Goal: Task Accomplishment & Management: Complete application form

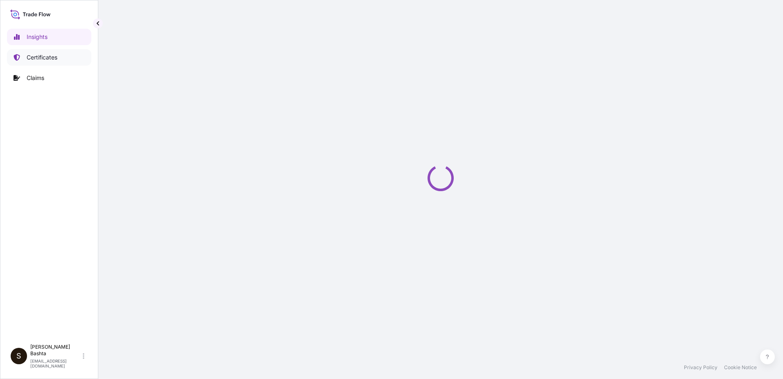
click at [58, 55] on link "Certificates" at bounding box center [49, 57] width 84 height 16
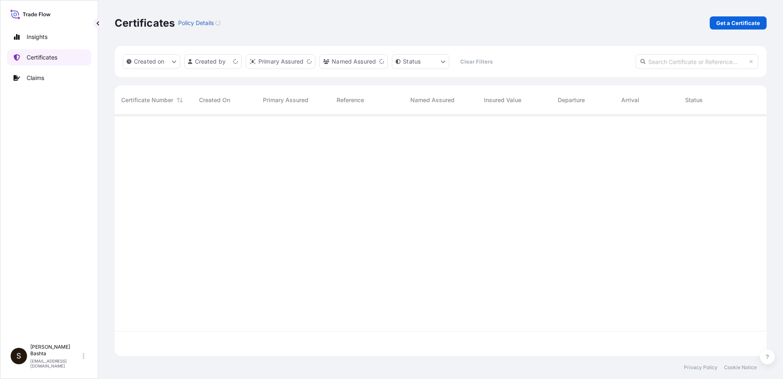
scroll to position [239, 646]
click at [750, 20] on p "Get a Certificate" at bounding box center [738, 23] width 44 height 8
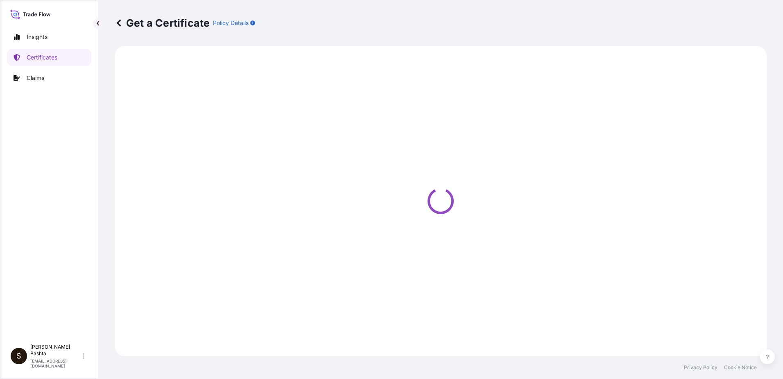
select select "Barge"
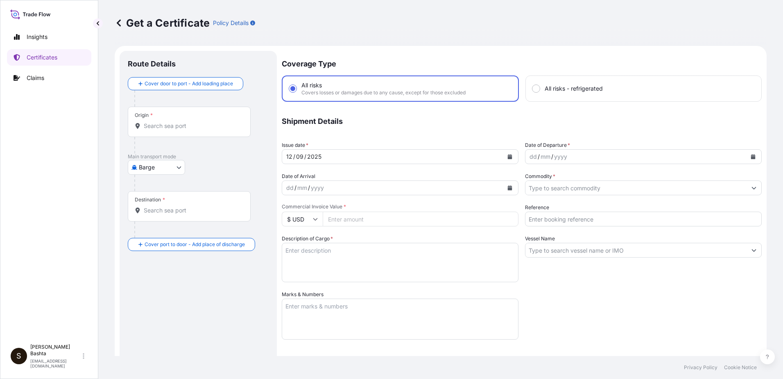
click at [184, 122] on input "Origin *" at bounding box center [192, 126] width 97 height 8
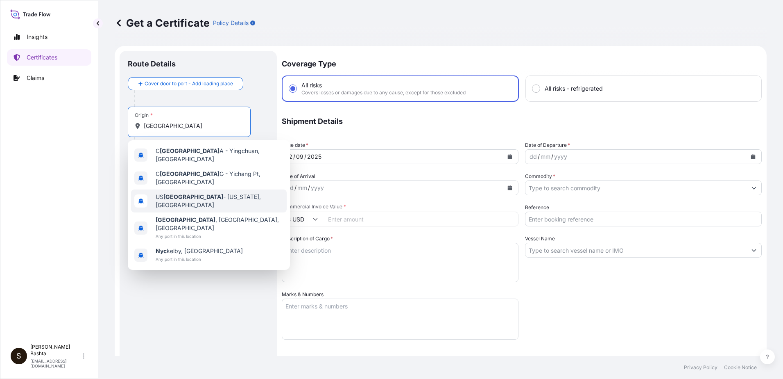
click at [208, 193] on span "US [GEOGRAPHIC_DATA] - [US_STATE], [GEOGRAPHIC_DATA]" at bounding box center [220, 201] width 128 height 16
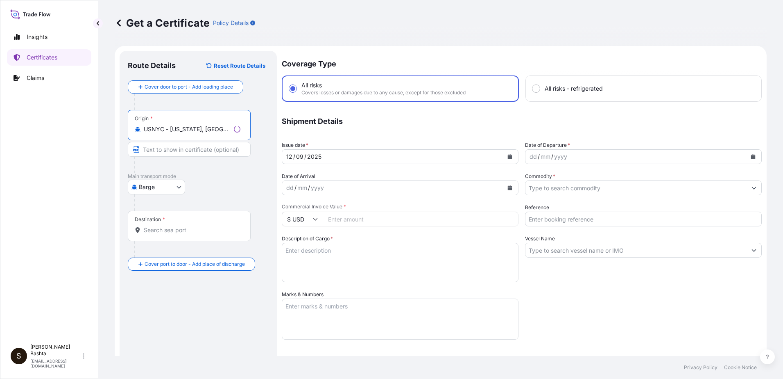
type input "USNYC - [US_STATE], [GEOGRAPHIC_DATA]"
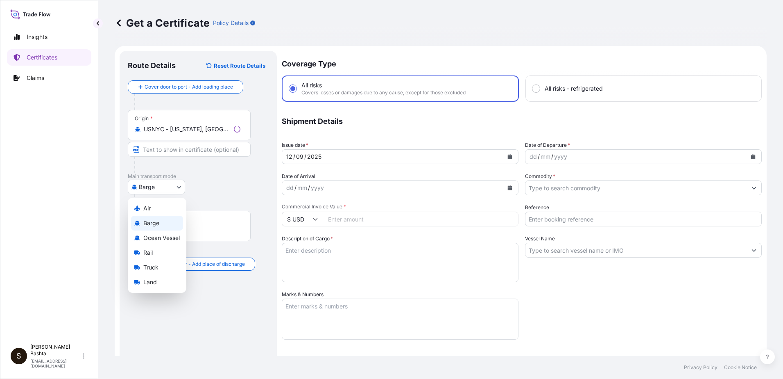
click at [180, 186] on body "0 options available. 5 options available. Insights Certificates Claims S [PERSO…" at bounding box center [391, 189] width 783 height 379
click at [155, 210] on div "Air" at bounding box center [157, 208] width 52 height 15
select select "Air"
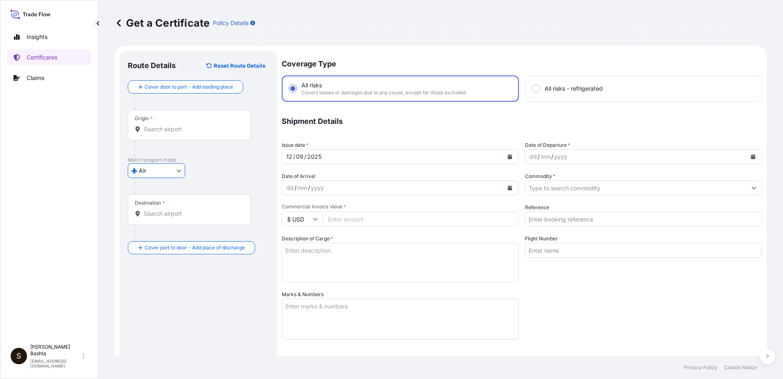
click at [165, 216] on input "Destination *" at bounding box center [192, 213] width 97 height 8
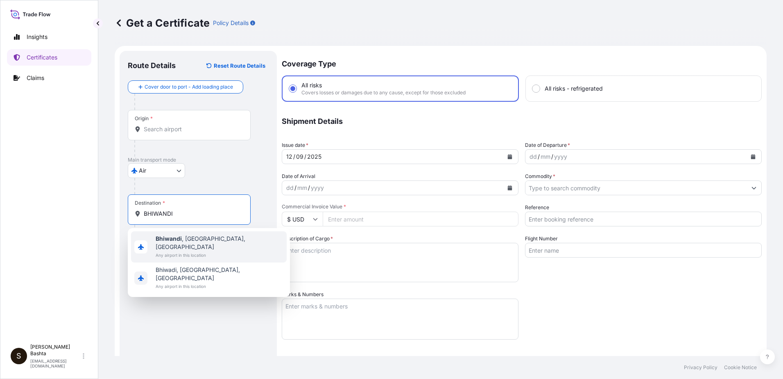
click at [185, 238] on span "[GEOGRAPHIC_DATA] , [GEOGRAPHIC_DATA], [GEOGRAPHIC_DATA]" at bounding box center [220, 242] width 128 height 16
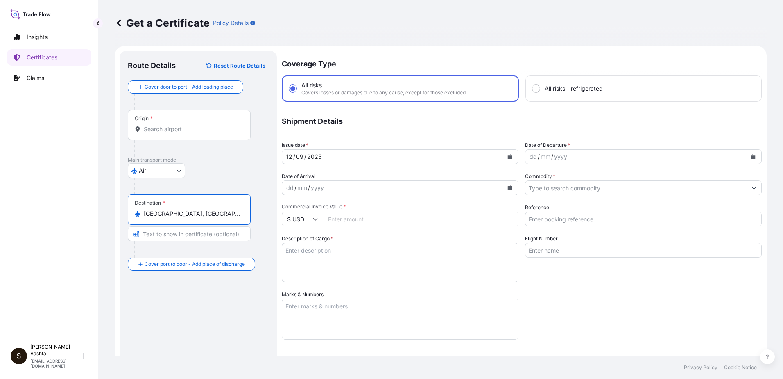
type input "[GEOGRAPHIC_DATA], [GEOGRAPHIC_DATA], [GEOGRAPHIC_DATA]"
click at [529, 159] on div "dd" at bounding box center [533, 157] width 9 height 10
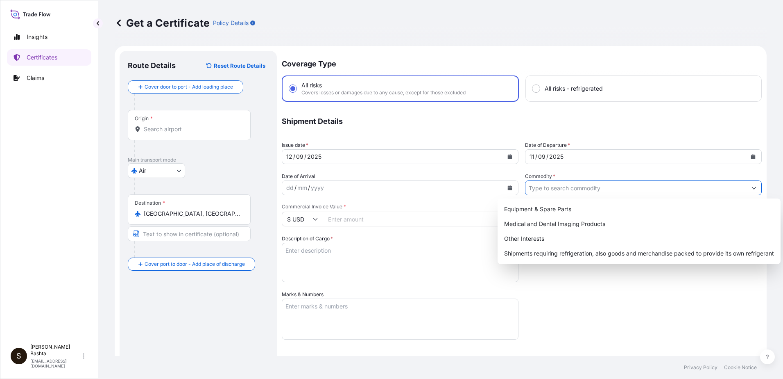
click at [752, 188] on icon "Show suggestions" at bounding box center [754, 188] width 5 height 2
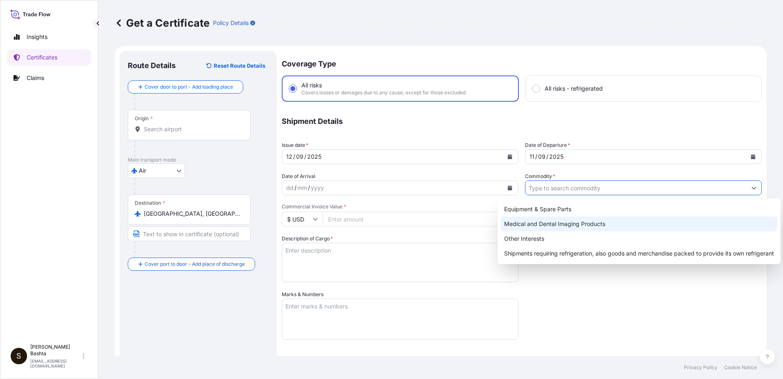
click at [592, 224] on div "Medical and Dental Imaging Products" at bounding box center [639, 223] width 277 height 15
type input "Medical and Dental Imaging Products"
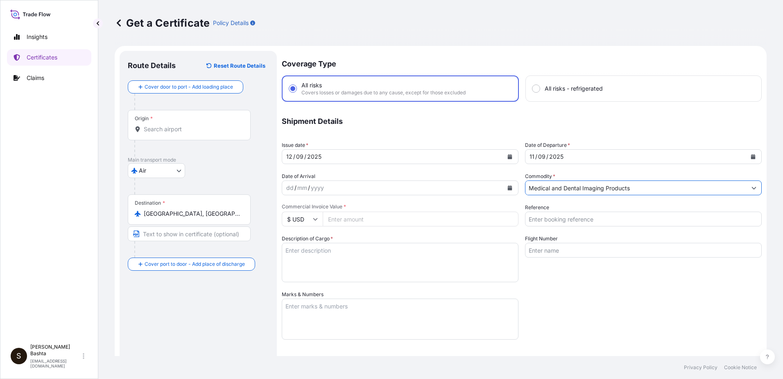
click at [557, 221] on input "Reference" at bounding box center [643, 218] width 237 height 15
type input "21244280"
click at [352, 216] on input "Commercial Invoice Value *" at bounding box center [421, 218] width 196 height 15
type input "158.40"
click at [296, 260] on textarea "Description of Cargo *" at bounding box center [400, 262] width 237 height 39
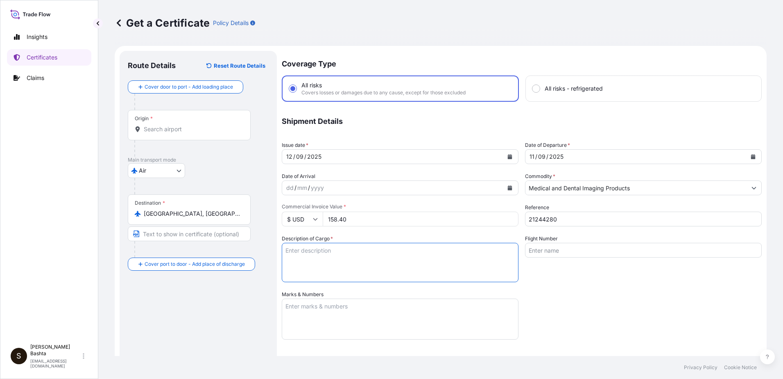
click at [307, 254] on textarea "Description of Cargo *" at bounding box center [400, 262] width 237 height 39
click at [310, 247] on textarea "Description of Cargo *" at bounding box center [400, 262] width 237 height 39
click at [310, 253] on textarea "Description of Cargo *" at bounding box center [400, 262] width 237 height 39
click at [296, 250] on textarea "Description of Cargo *" at bounding box center [400, 262] width 237 height 39
type textarea "MEDICAL AND DENTAL IMAGING PRODUTS"
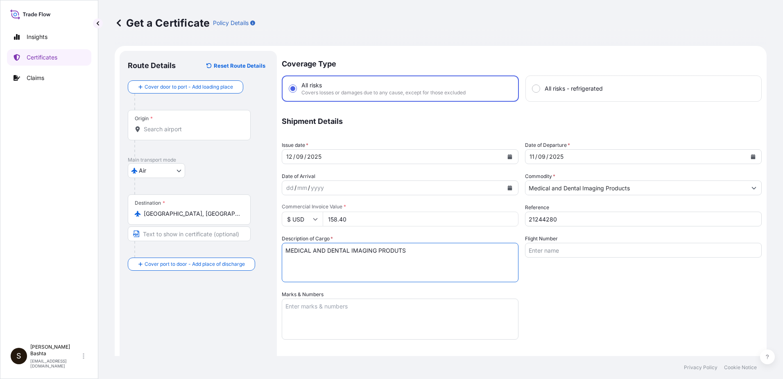
click at [302, 304] on textarea "Marks & Numbers" at bounding box center [400, 318] width 237 height 41
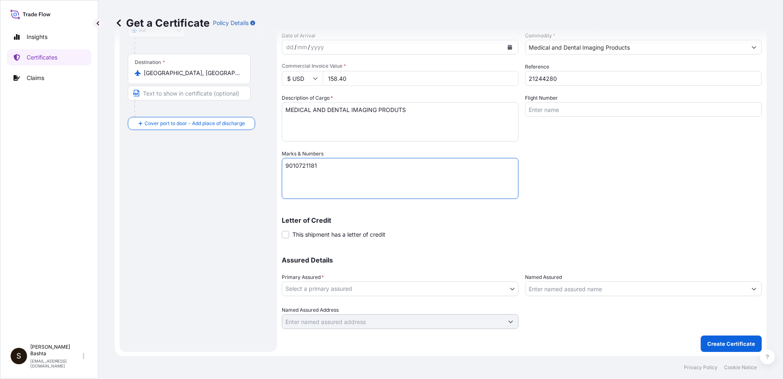
scroll to position [141, 0]
type textarea "9010721181"
click at [510, 286] on body "Insights Certificates Claims S [PERSON_NAME] [PERSON_NAME][EMAIL_ADDRESS][PERSO…" at bounding box center [391, 189] width 783 height 379
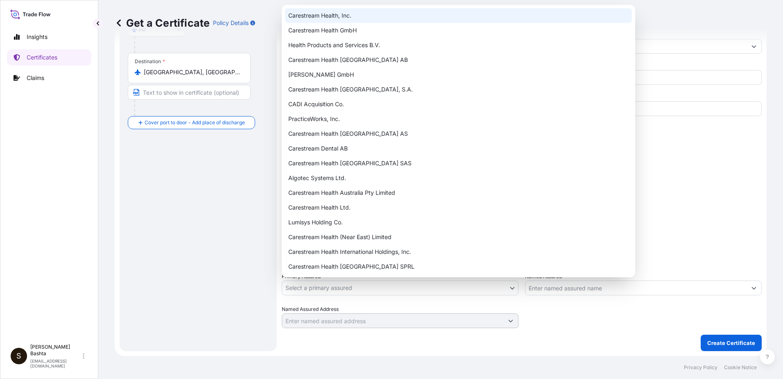
click at [349, 14] on div "Carestream Health, Inc." at bounding box center [458, 15] width 347 height 15
select select "32008"
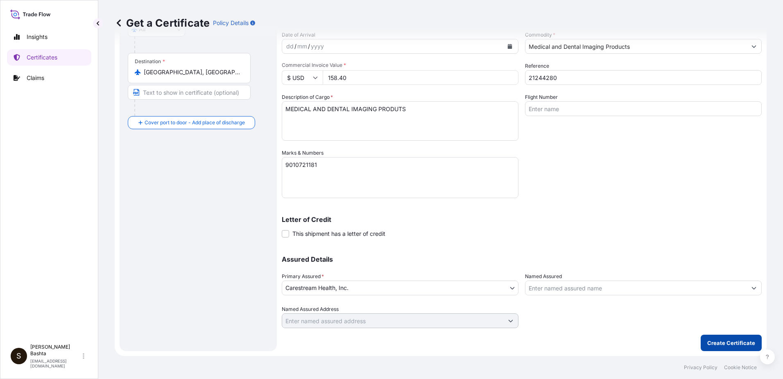
click at [713, 343] on p "Create Certificate" at bounding box center [731, 342] width 48 height 8
click at [737, 343] on p "Create Certificate" at bounding box center [731, 342] width 48 height 8
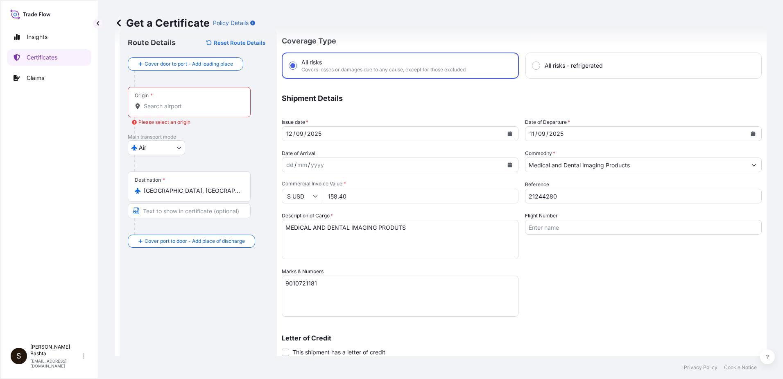
scroll to position [18, 0]
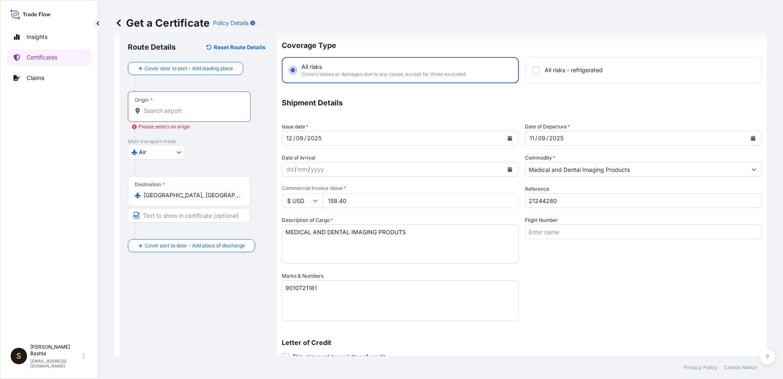
drag, startPoint x: 162, startPoint y: 105, endPoint x: 167, endPoint y: 105, distance: 4.9
click at [163, 107] on div "Origin *" at bounding box center [189, 106] width 123 height 30
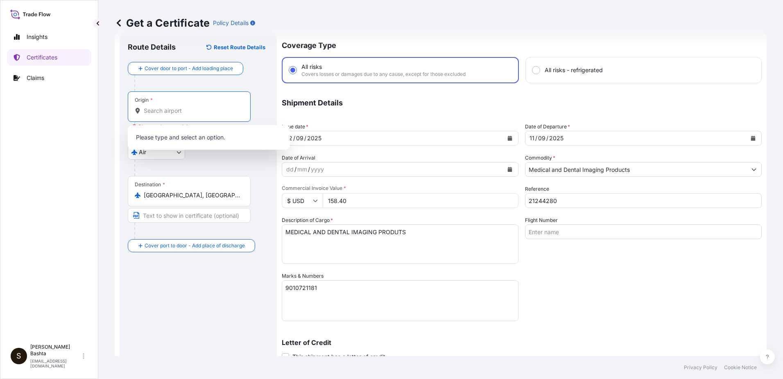
click at [163, 113] on input "Origin * Please select an origin" at bounding box center [192, 111] width 97 height 8
click at [161, 113] on input "Origin * Please select an origin" at bounding box center [192, 111] width 97 height 8
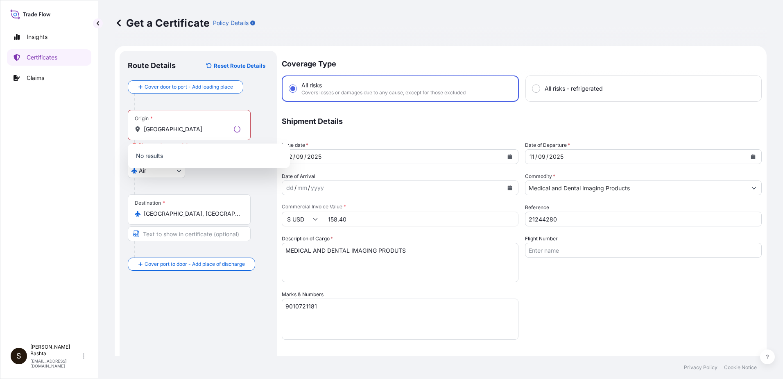
scroll to position [141, 0]
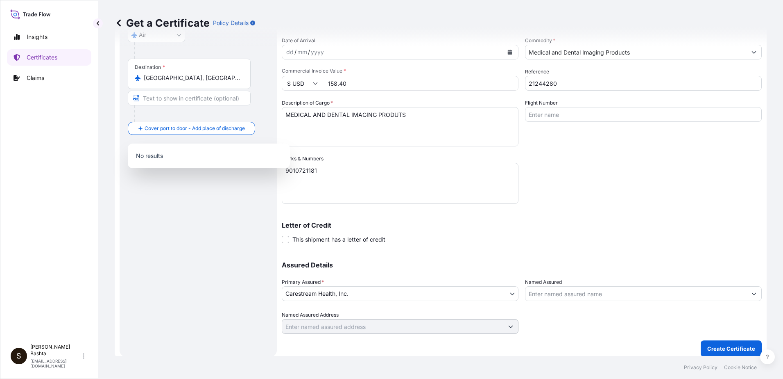
click at [202, 202] on div "Route Details Reset Route Details Cover door to port - Add loading place Place …" at bounding box center [198, 135] width 141 height 425
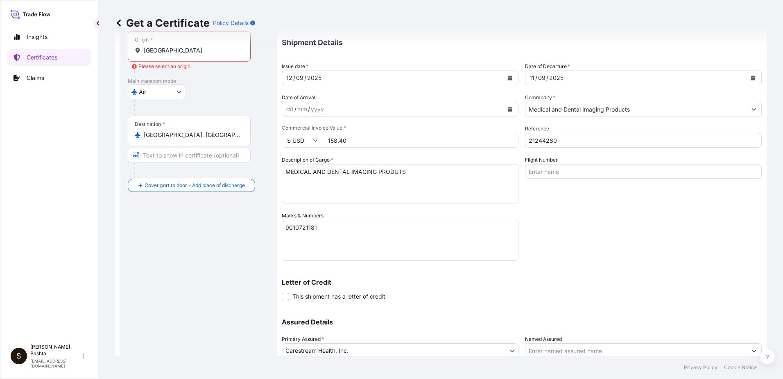
scroll to position [0, 0]
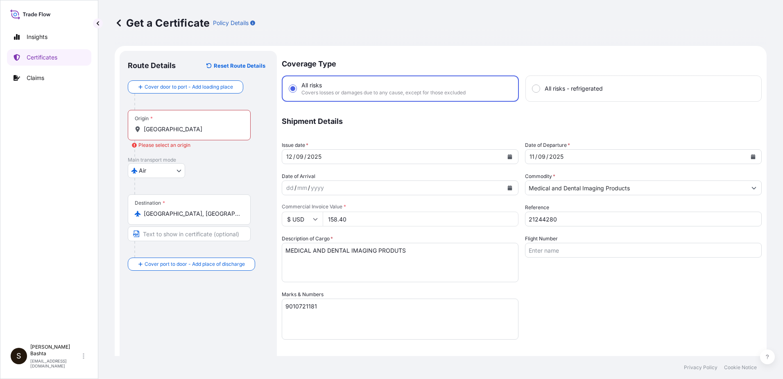
click at [174, 125] on div "Origin * [GEOGRAPHIC_DATA]" at bounding box center [189, 125] width 123 height 30
click at [174, 125] on input "[GEOGRAPHIC_DATA]" at bounding box center [192, 129] width 97 height 8
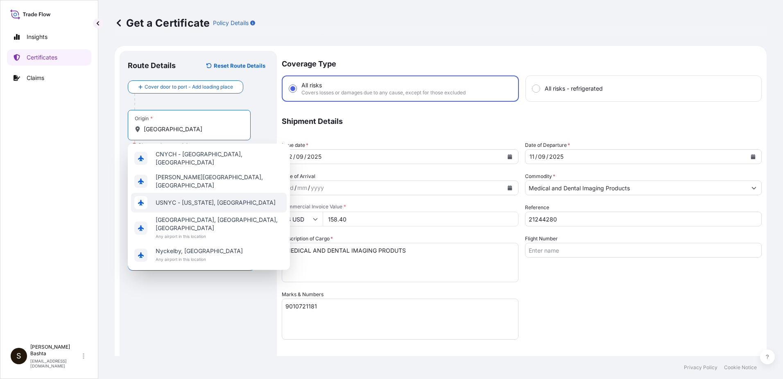
click at [185, 198] on span "USNYC - [US_STATE], [GEOGRAPHIC_DATA]" at bounding box center [216, 202] width 120 height 8
type input "USNYC - [US_STATE], [GEOGRAPHIC_DATA]"
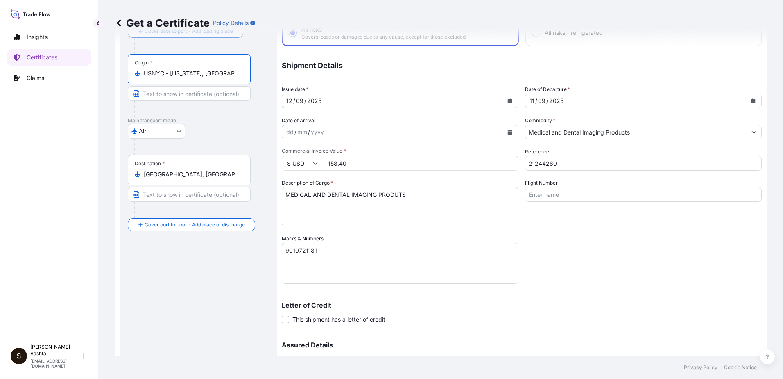
scroll to position [141, 0]
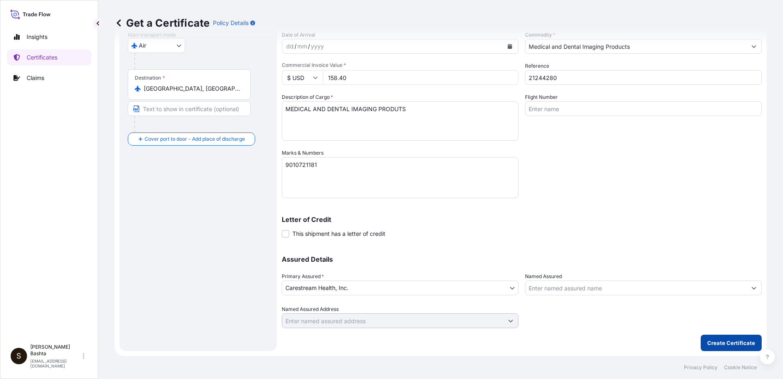
click at [721, 343] on p "Create Certificate" at bounding box center [731, 342] width 48 height 8
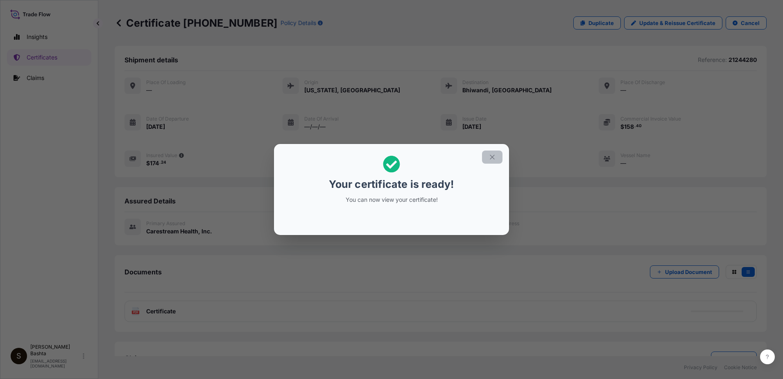
click at [494, 159] on icon "button" at bounding box center [492, 156] width 7 height 7
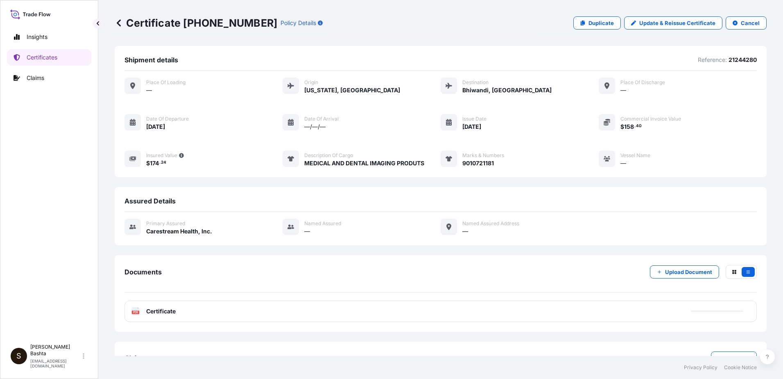
click at [136, 313] on rect at bounding box center [135, 311] width 7 height 3
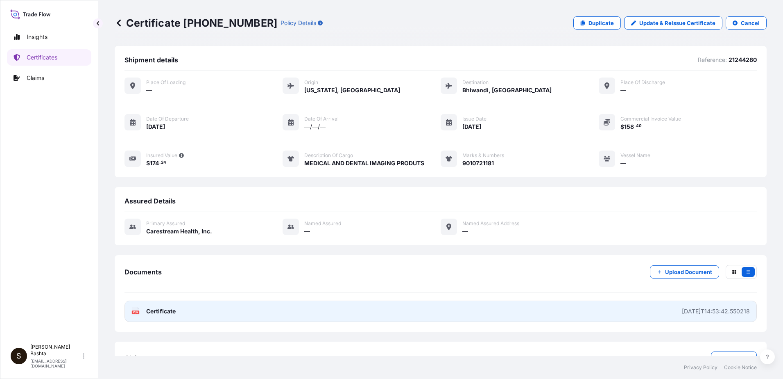
click at [136, 315] on icon at bounding box center [135, 311] width 7 height 8
